Goal: Task Accomplishment & Management: Complete application form

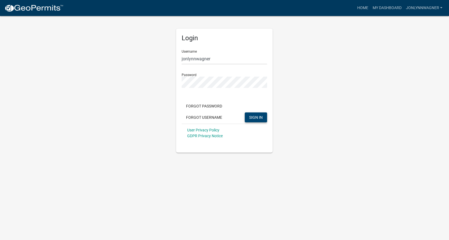
click at [253, 117] on span "SIGN IN" at bounding box center [256, 117] width 14 height 4
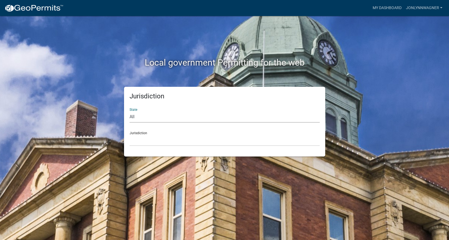
click at [130, 111] on select "All [US_STATE] [US_STATE] [US_STATE] [US_STATE] [US_STATE] [US_STATE] [US_STATE…" at bounding box center [225, 116] width 190 height 11
select select "[US_STATE]"
click option "[US_STATE]" at bounding box center [0, 0] width 0 height 0
click at [130, 135] on select "[GEOGRAPHIC_DATA], [US_STATE][PERSON_NAME][GEOGRAPHIC_DATA], [US_STATE][PERSON_…" at bounding box center [225, 140] width 190 height 11
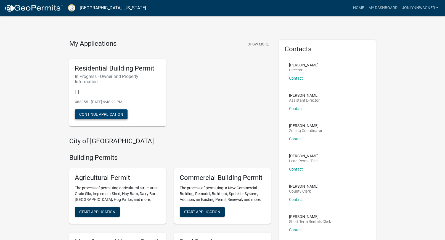
click at [97, 114] on button "Continue Application" at bounding box center [101, 114] width 53 height 10
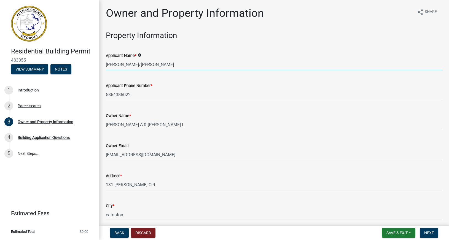
click at [350, 61] on input "[PERSON_NAME]/[PERSON_NAME]" at bounding box center [274, 64] width 337 height 11
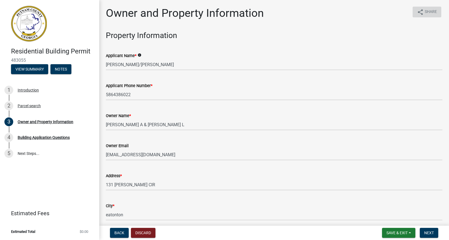
click at [425, 10] on span "Share" at bounding box center [431, 12] width 12 height 7
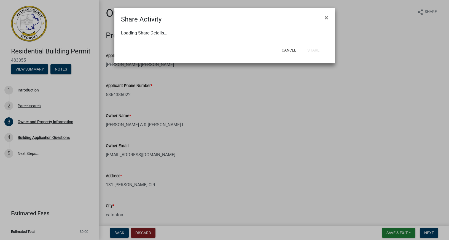
select select "1"
select select "0"
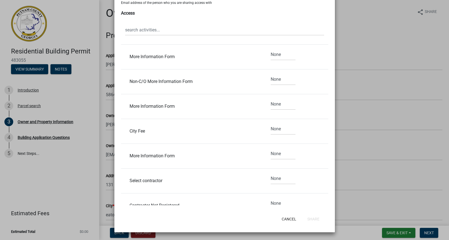
scroll to position [360, 0]
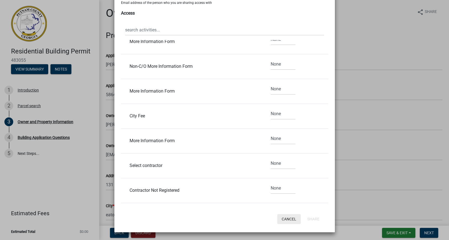
click at [285, 219] on button "Cancel" at bounding box center [288, 219] width 23 height 10
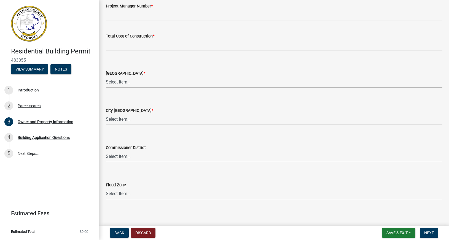
scroll to position [914, 0]
